Goal: Information Seeking & Learning: Learn about a topic

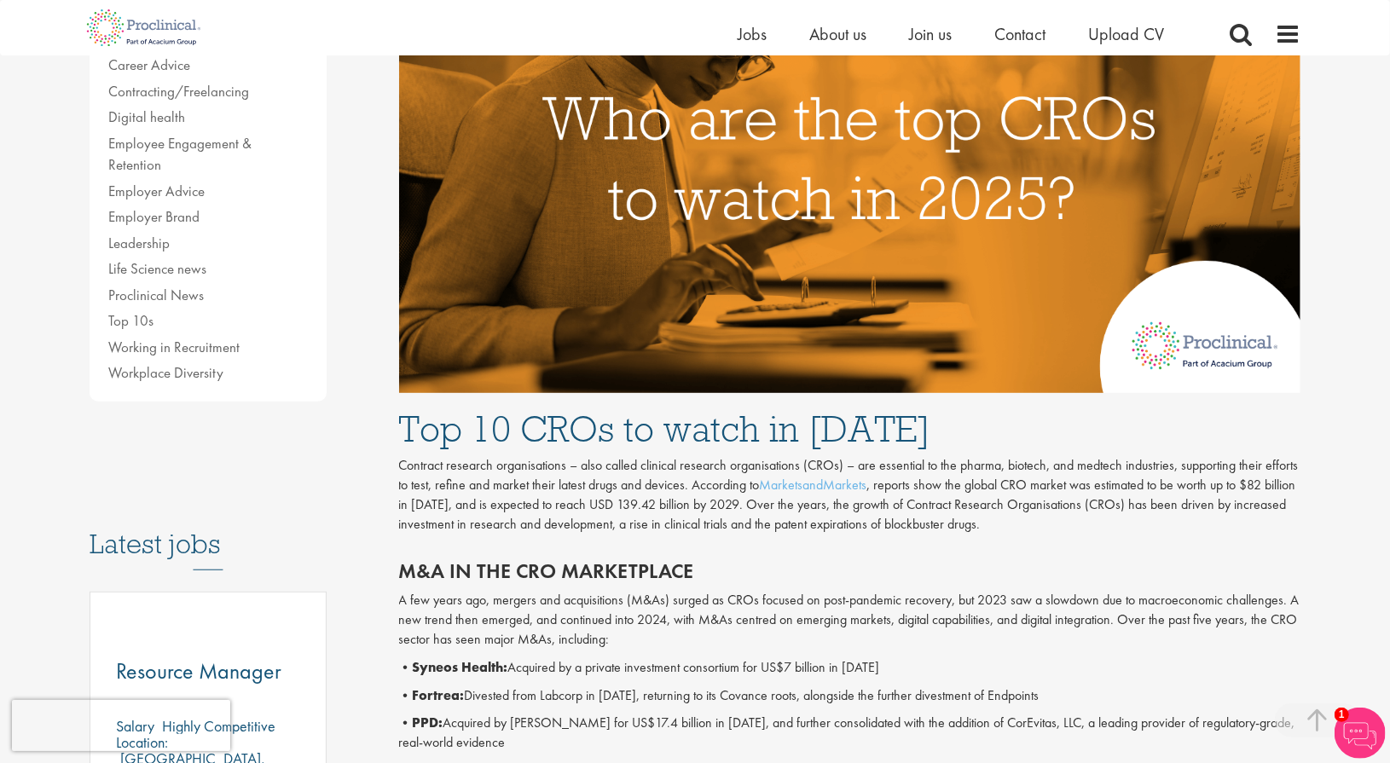
scroll to position [464, 0]
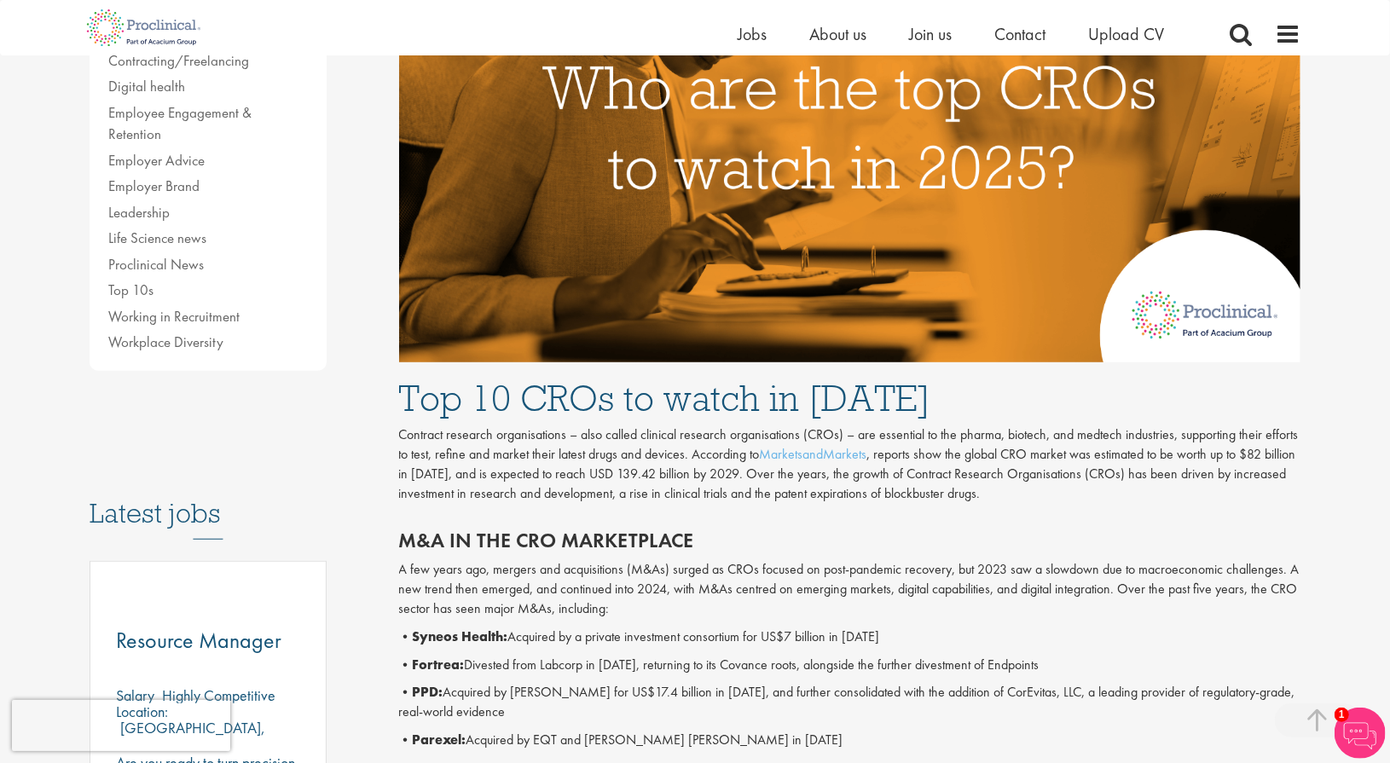
drag, startPoint x: 1030, startPoint y: 557, endPoint x: 384, endPoint y: 403, distance: 664.3
drag, startPoint x: 384, startPoint y: 403, endPoint x: 346, endPoint y: 427, distance: 44.5
click at [346, 427] on div "Content types Quizzes Blogs Guidebooks & Reports Videos Infographics Case studi…" at bounding box center [232, 453] width 310 height 1453
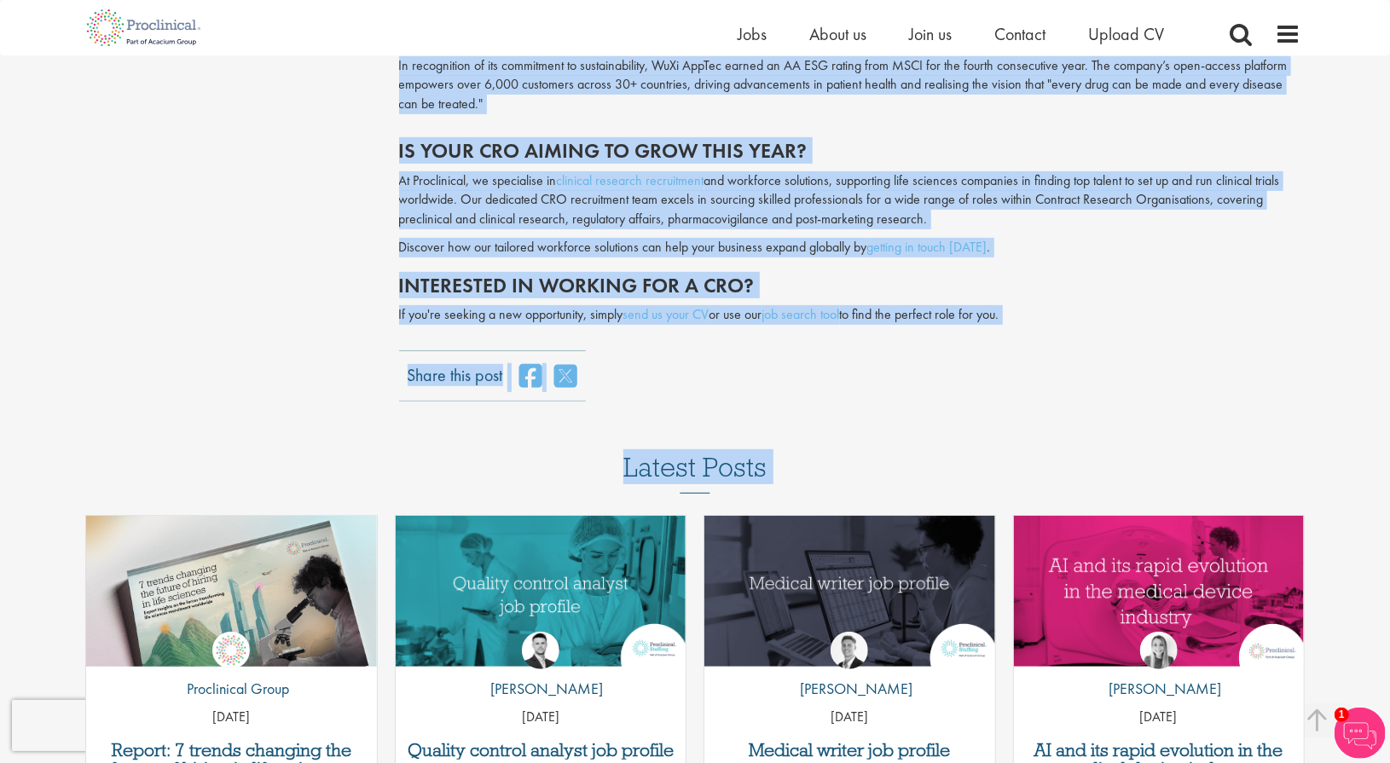
scroll to position [4220, 0]
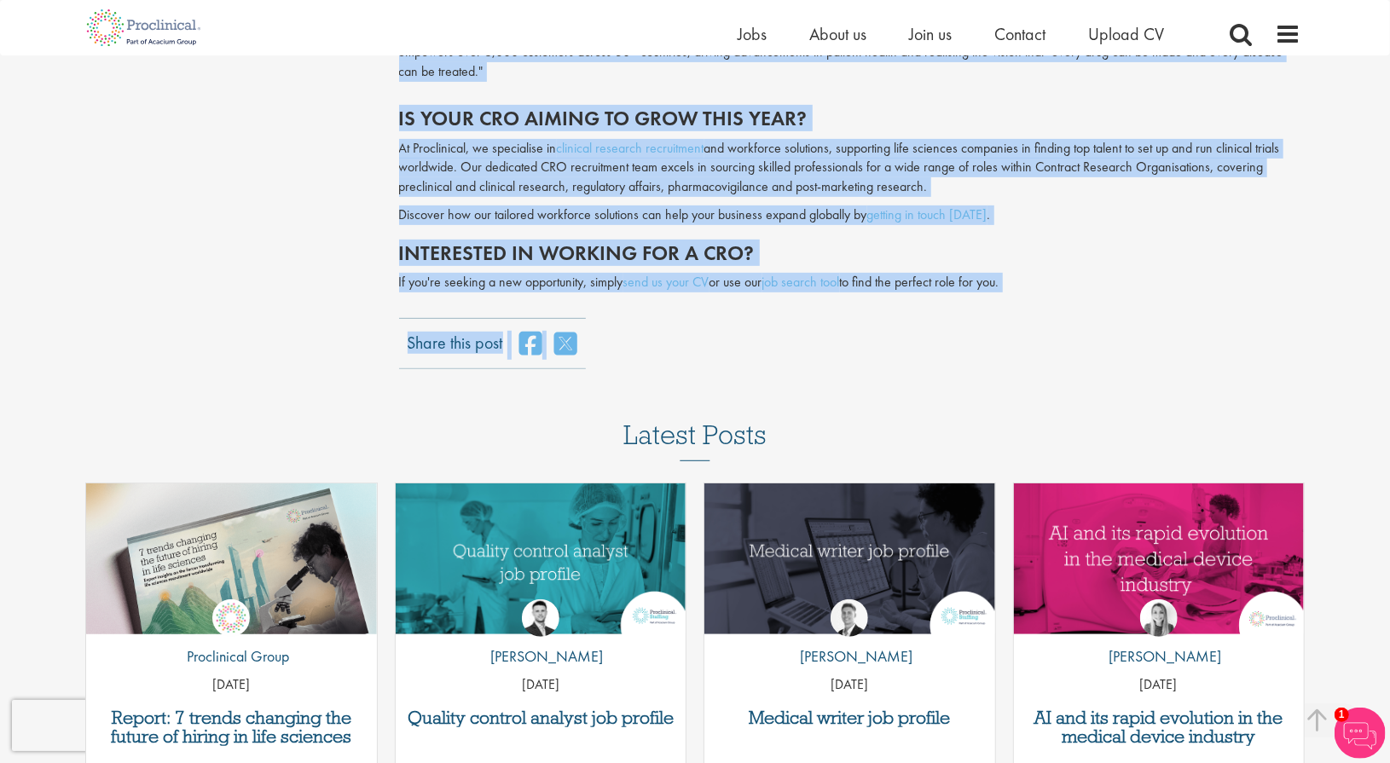
drag, startPoint x: 397, startPoint y: 395, endPoint x: 1058, endPoint y: 282, distance: 670.3
click at [1037, 273] on p "If you're seeking a new opportunity, simply send us your CV or use our job sear…" at bounding box center [850, 283] width 902 height 20
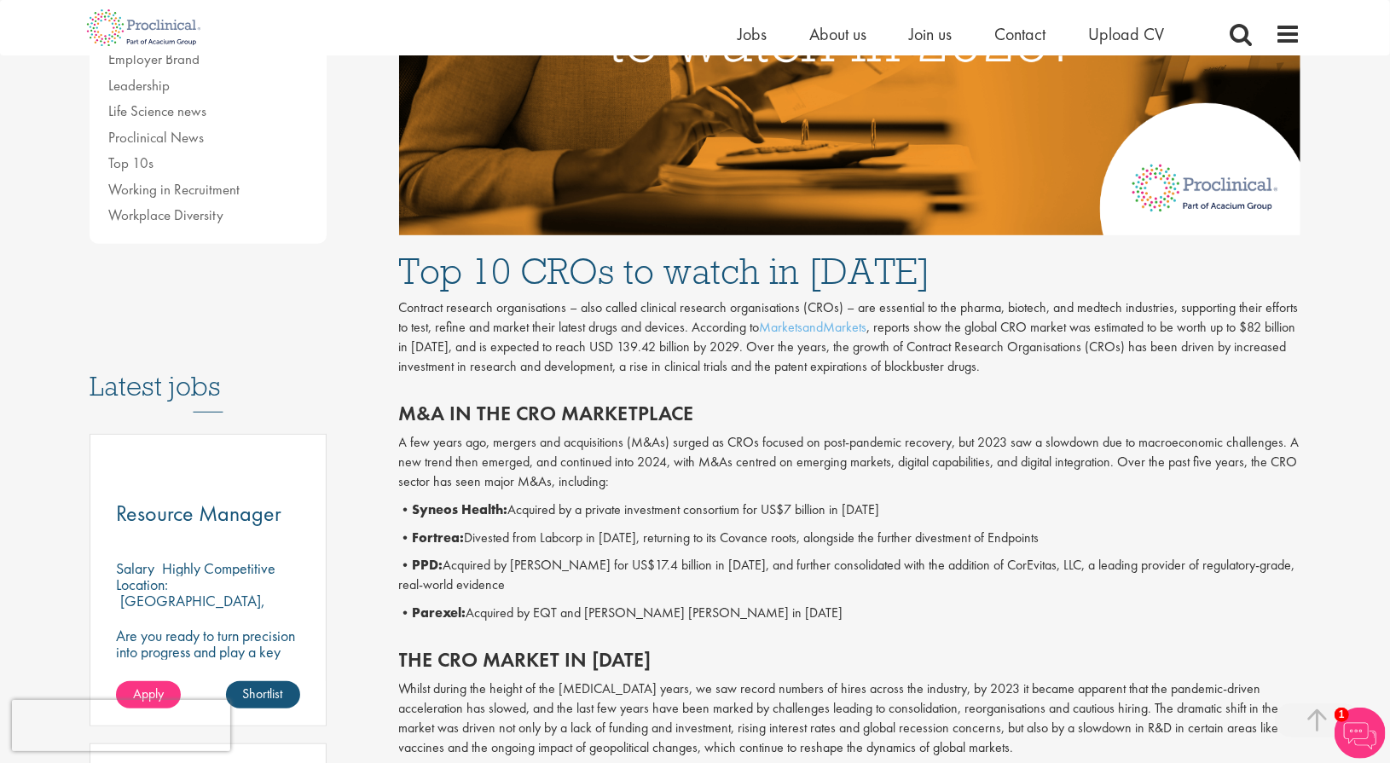
scroll to position [556, 0]
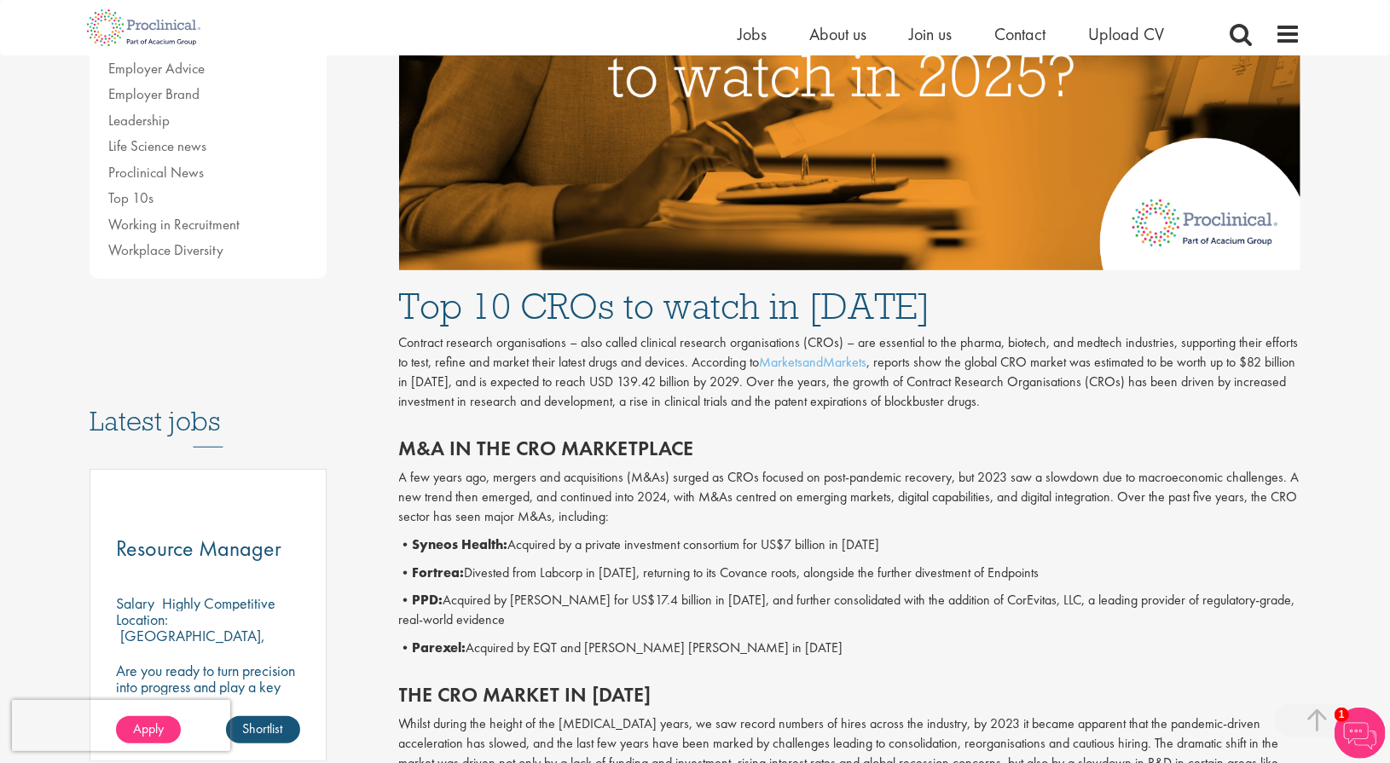
drag, startPoint x: 1015, startPoint y: 262, endPoint x: 400, endPoint y: 305, distance: 617.1
copy div "Lor 47 IPSu do sitam co 3794 Adipisci elitsedd eiusmodtempor – inci utlabo etdo…"
